Goal: Task Accomplishment & Management: Complete application form

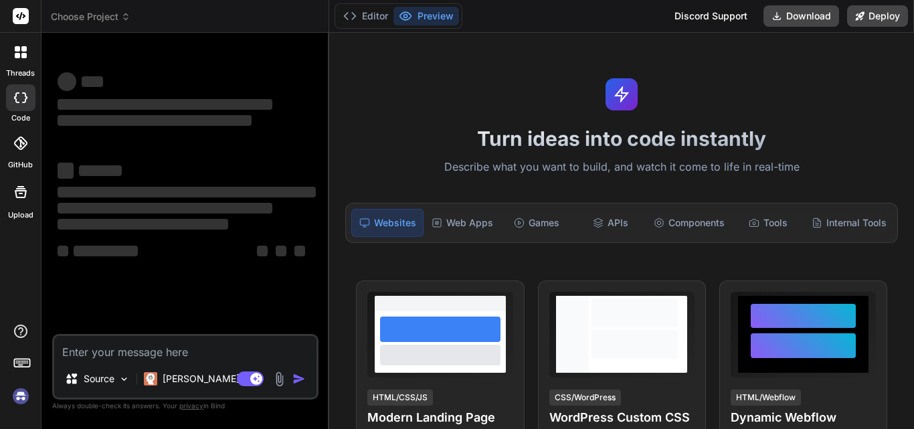
click at [284, 377] on img at bounding box center [279, 378] width 15 height 15
type textarea "x"
click at [100, 359] on textarea at bounding box center [185, 348] width 262 height 24
type textarea "j"
type textarea "x"
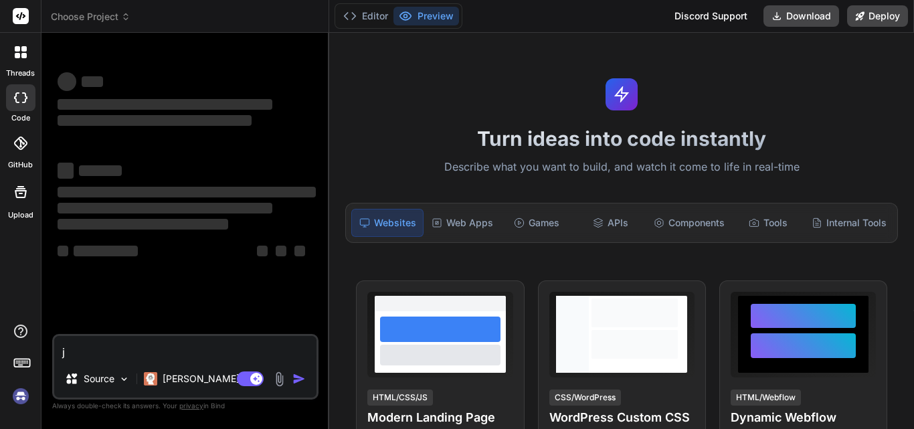
type textarea "j"
click at [292, 381] on div "Agent Mode. When this toggle is activated, AI automatically makes decisions, re…" at bounding box center [272, 379] width 77 height 16
click at [298, 379] on img "button" at bounding box center [298, 378] width 13 height 13
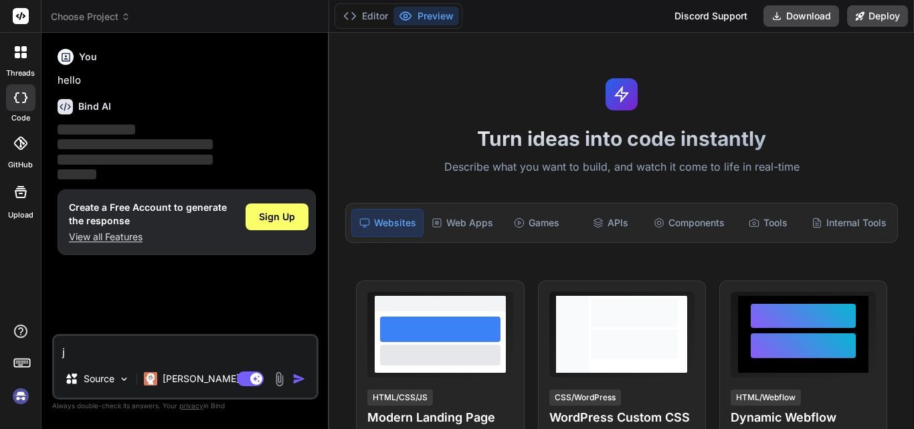
type textarea "x"
click at [298, 379] on img "button" at bounding box center [298, 378] width 13 height 13
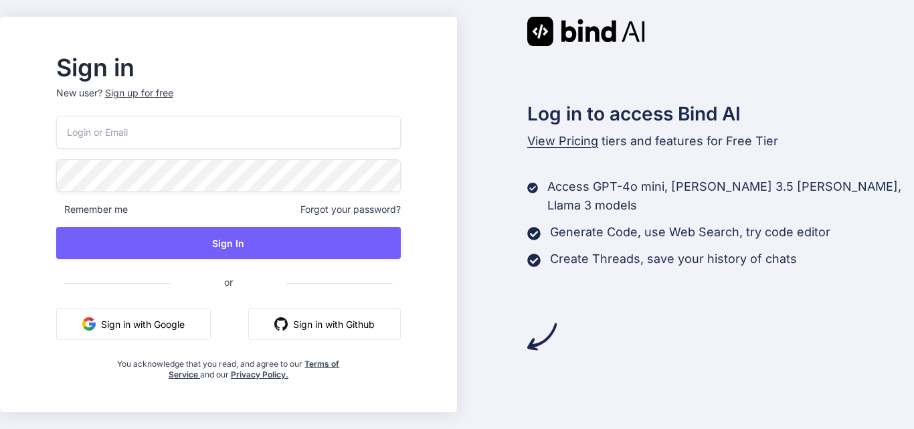
click at [177, 124] on input "email" at bounding box center [228, 132] width 345 height 33
click at [161, 316] on button "Sign in with Google" at bounding box center [133, 324] width 155 height 32
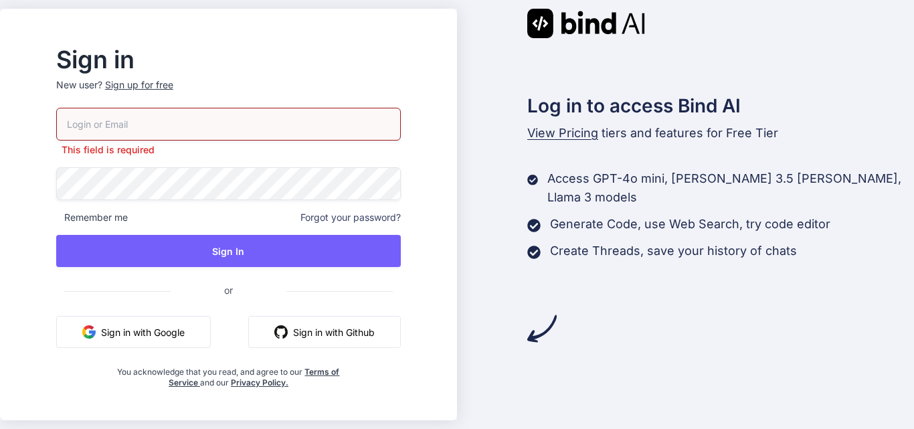
click at [172, 86] on div "Sign up for free" at bounding box center [139, 84] width 68 height 13
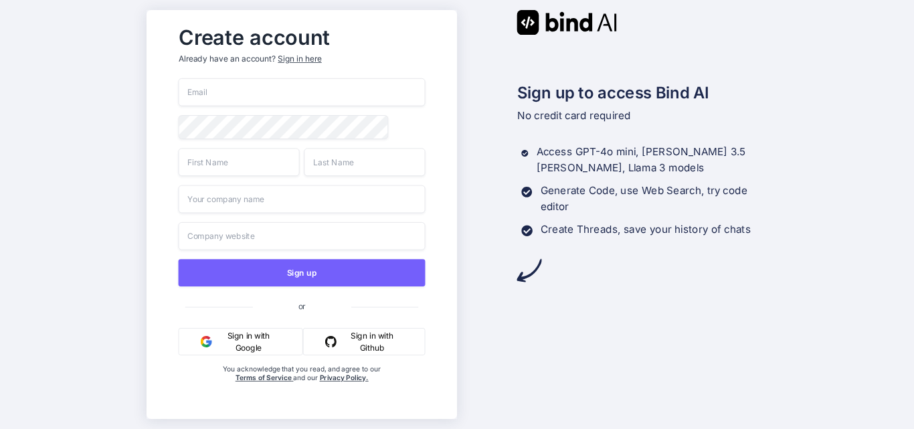
click at [248, 92] on input "email" at bounding box center [301, 92] width 247 height 28
type input "2"
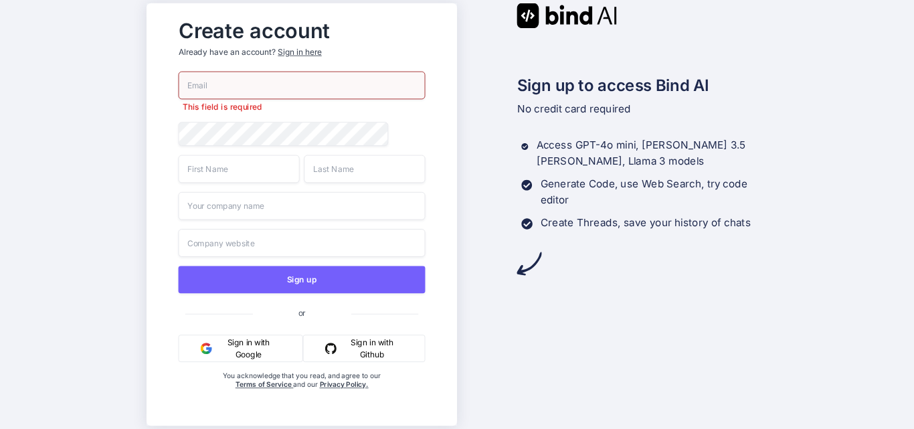
click at [132, 127] on div "Create account Already have an account? Sign in here This field is required Sig…" at bounding box center [457, 214] width 914 height 429
